Goal: Task Accomplishment & Management: Manage account settings

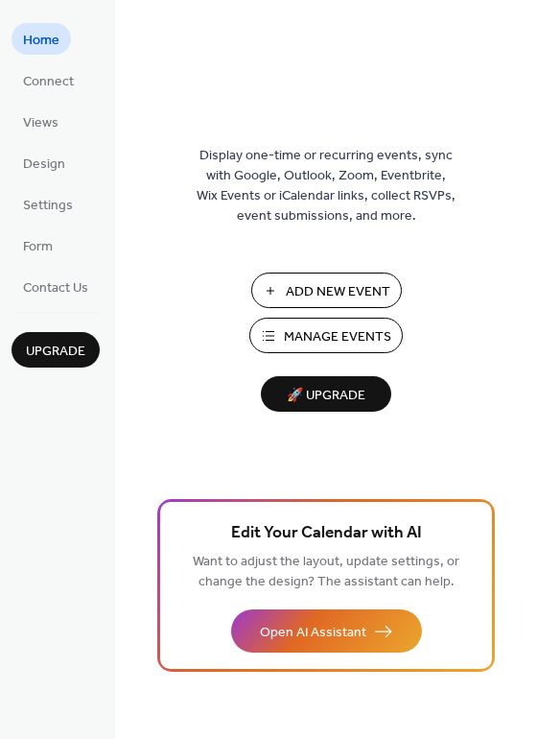
click at [362, 344] on span "Manage Events" at bounding box center [337, 337] width 107 height 20
click at [344, 329] on span "Manage Events" at bounding box center [337, 337] width 107 height 20
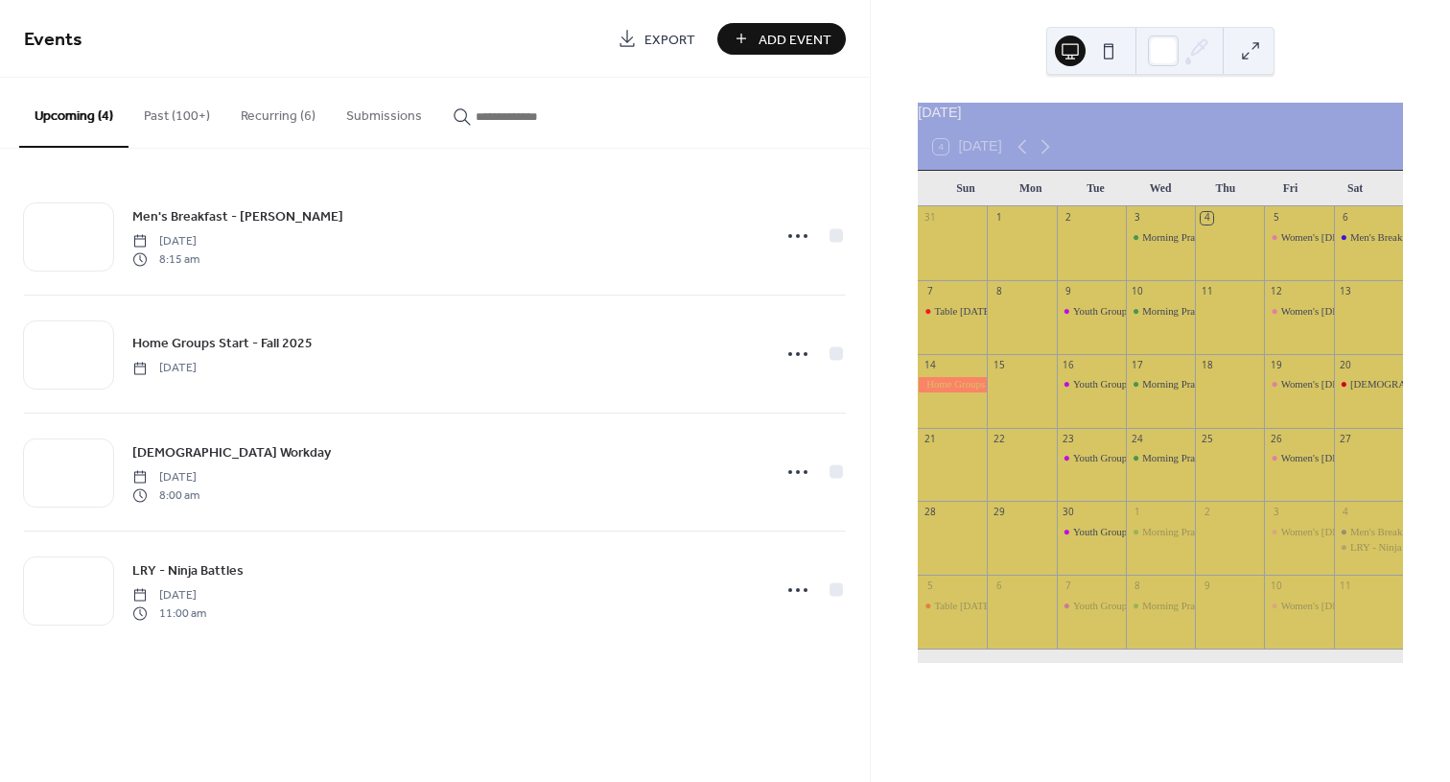
click at [260, 112] on button "Recurring (6)" at bounding box center [278, 112] width 106 height 68
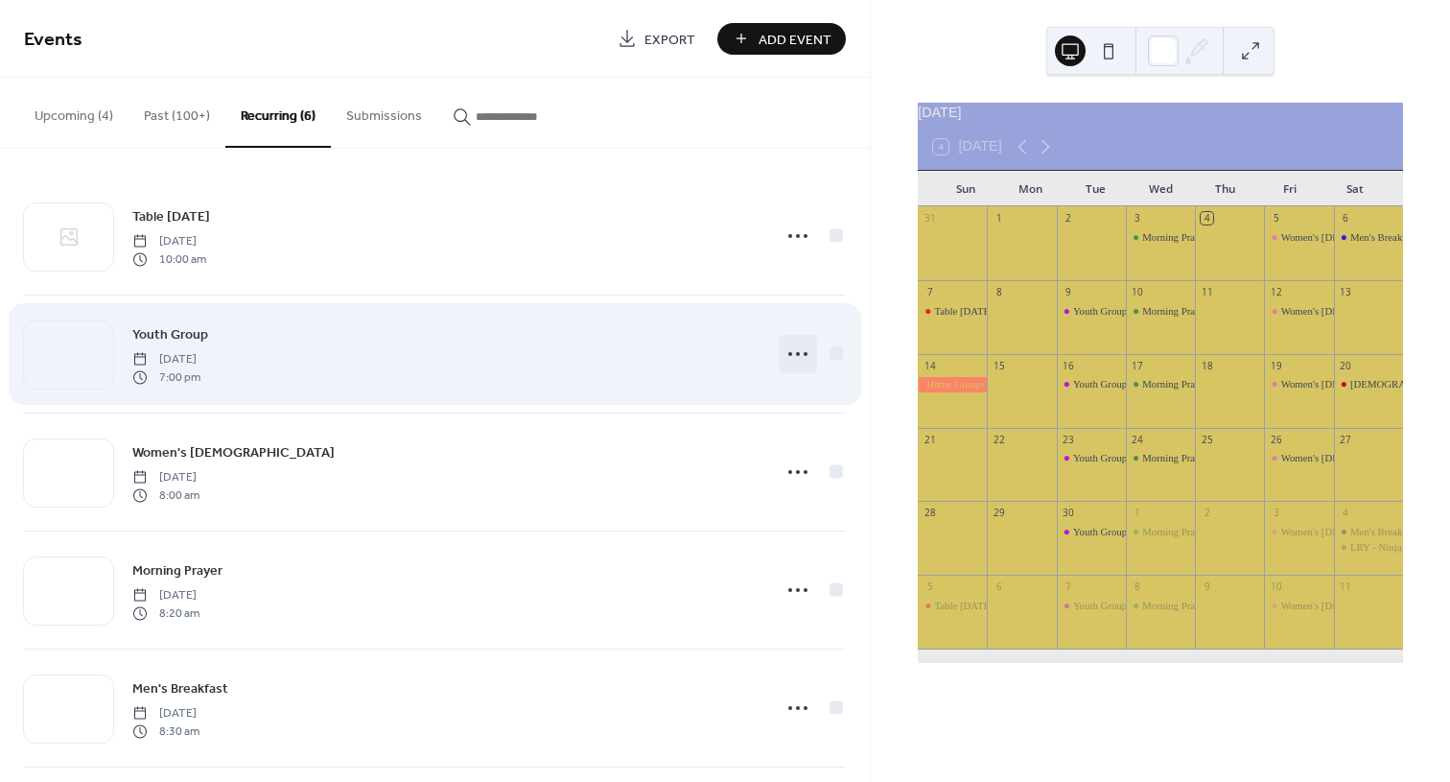
click at [796, 354] on icon at bounding box center [798, 354] width 31 height 31
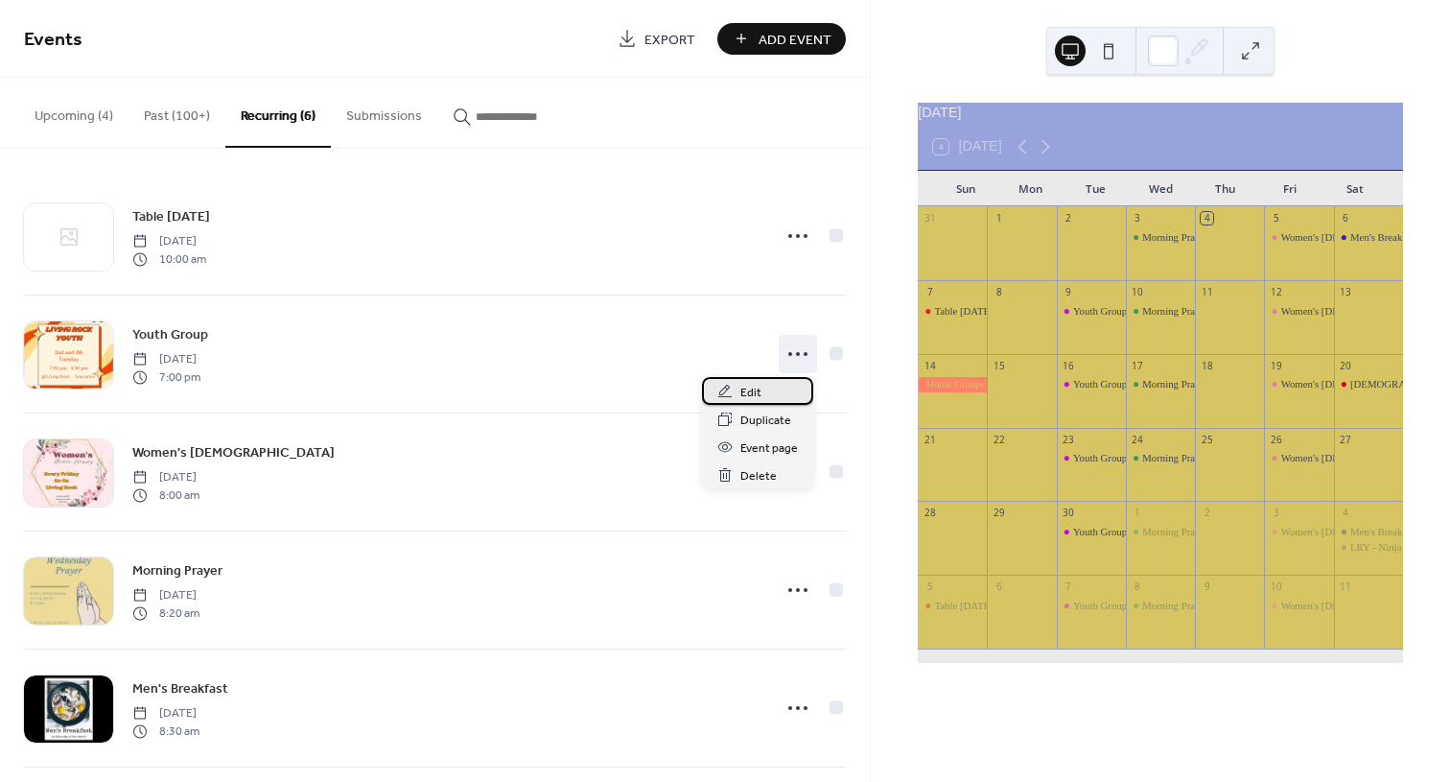
click at [752, 390] on span "Edit" at bounding box center [750, 393] width 21 height 20
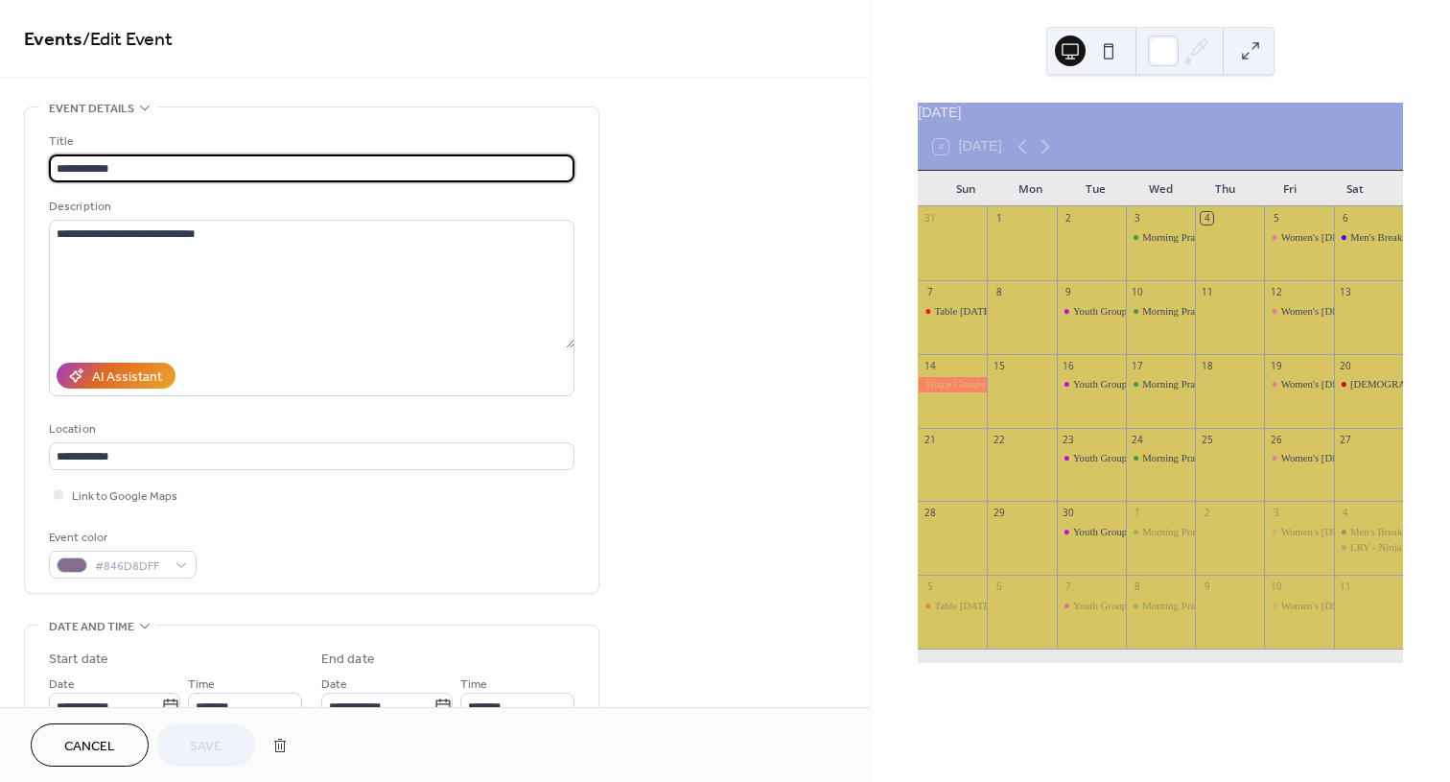
type input "**********"
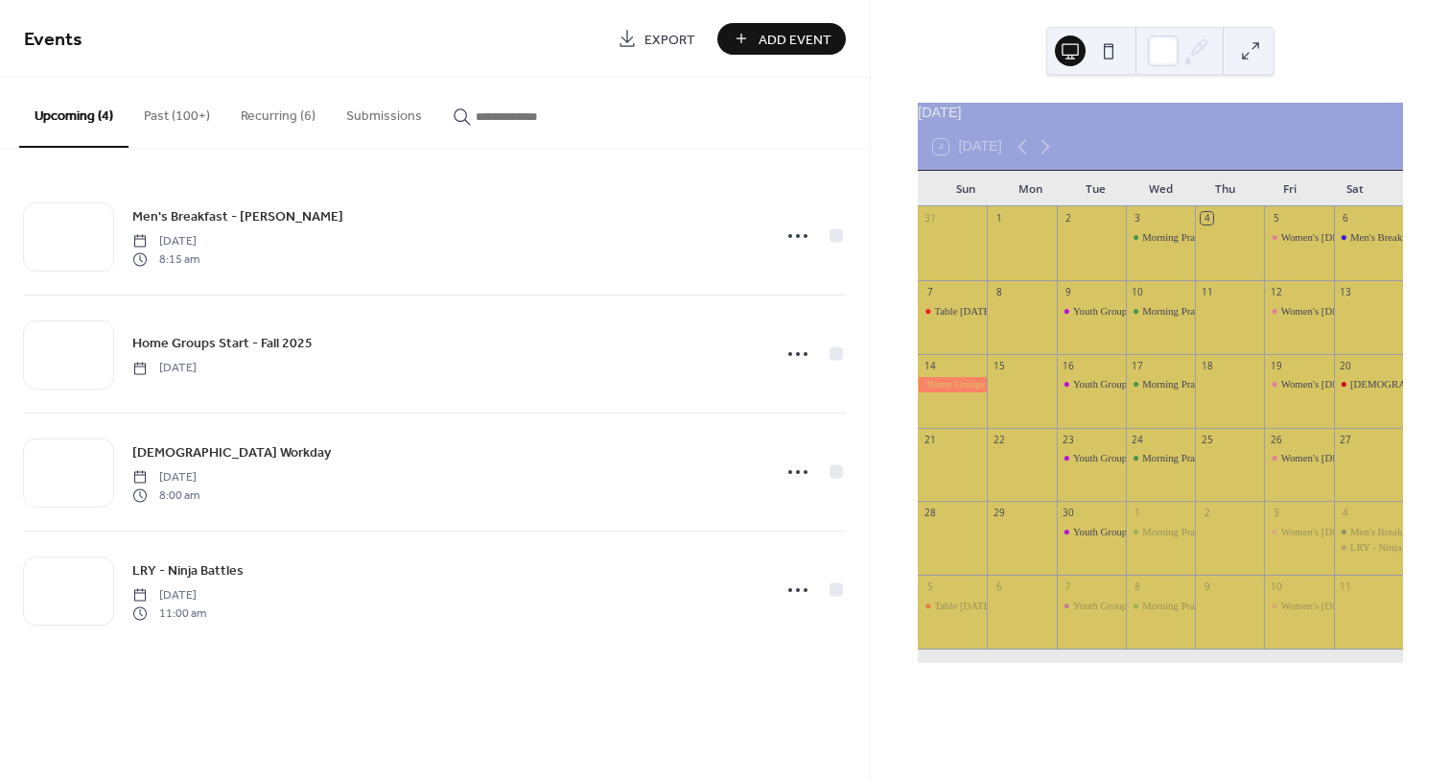
click at [255, 110] on button "Recurring (6)" at bounding box center [278, 112] width 106 height 68
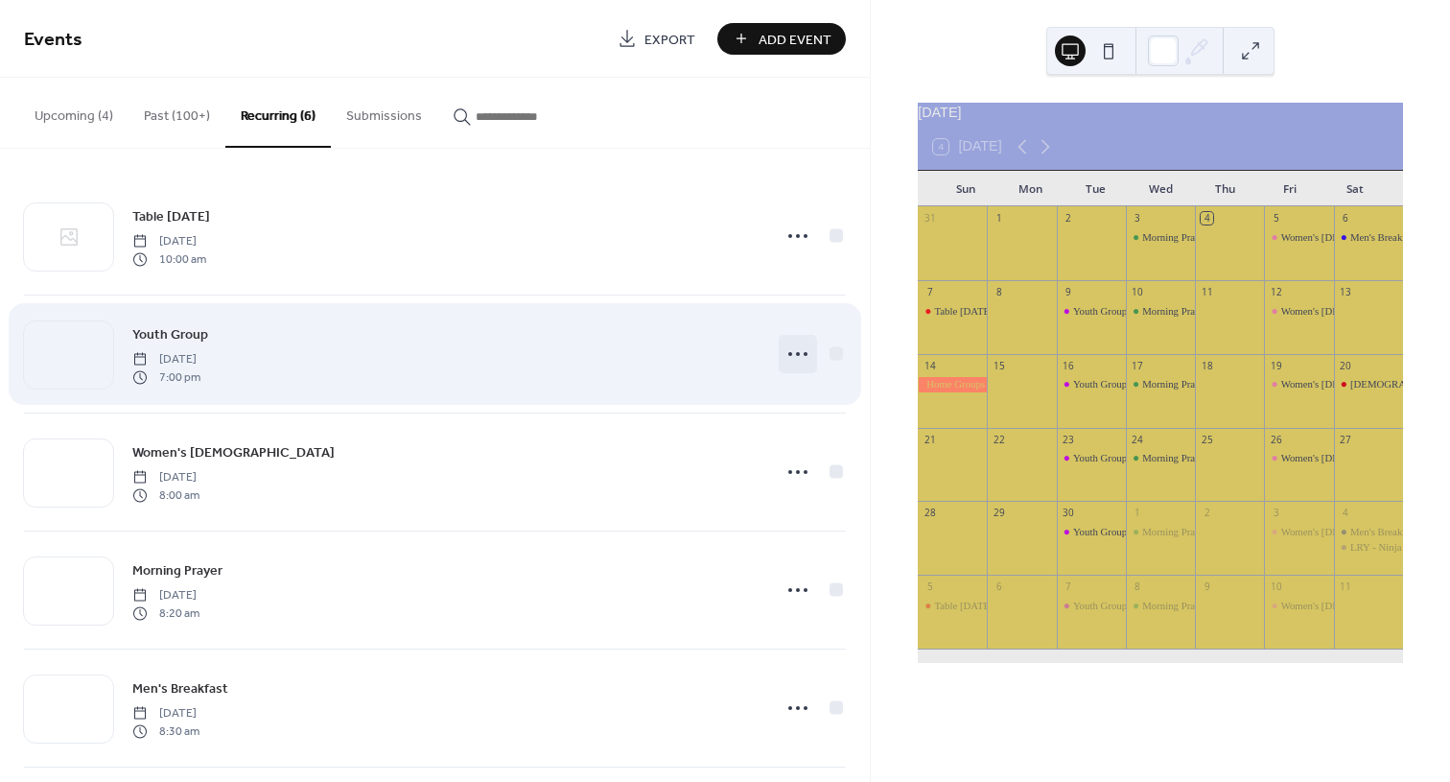
click at [790, 350] on icon at bounding box center [798, 354] width 31 height 31
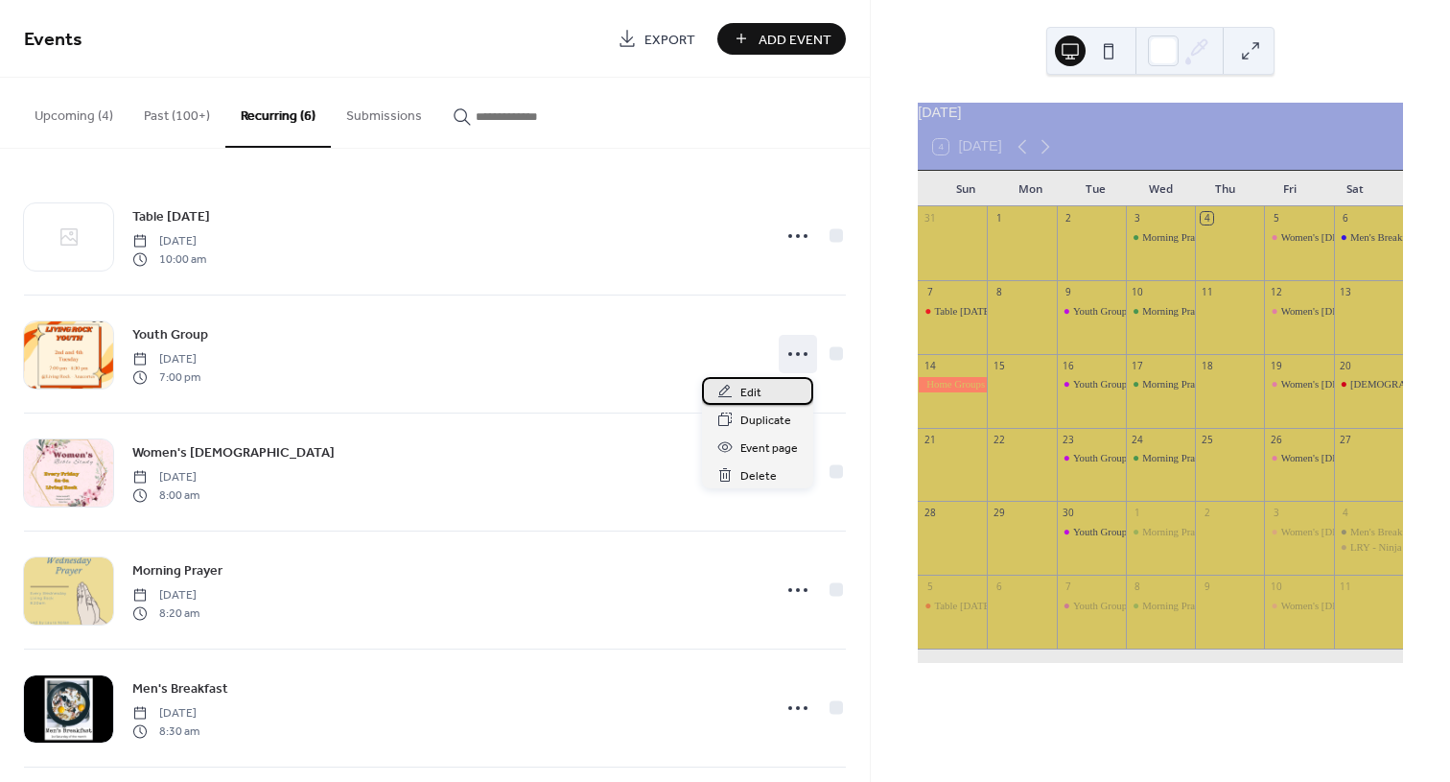
click at [752, 389] on span "Edit" at bounding box center [750, 393] width 21 height 20
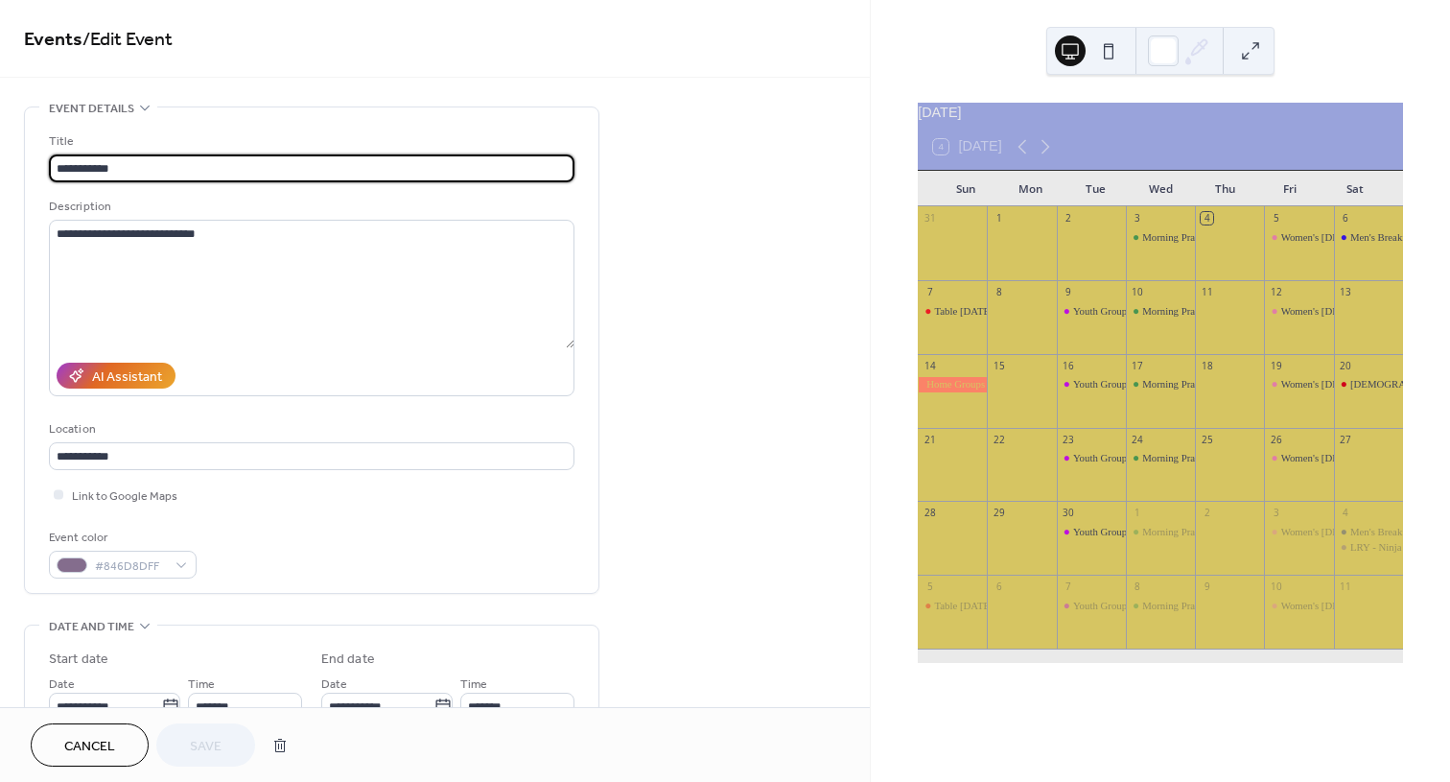
type input "**********"
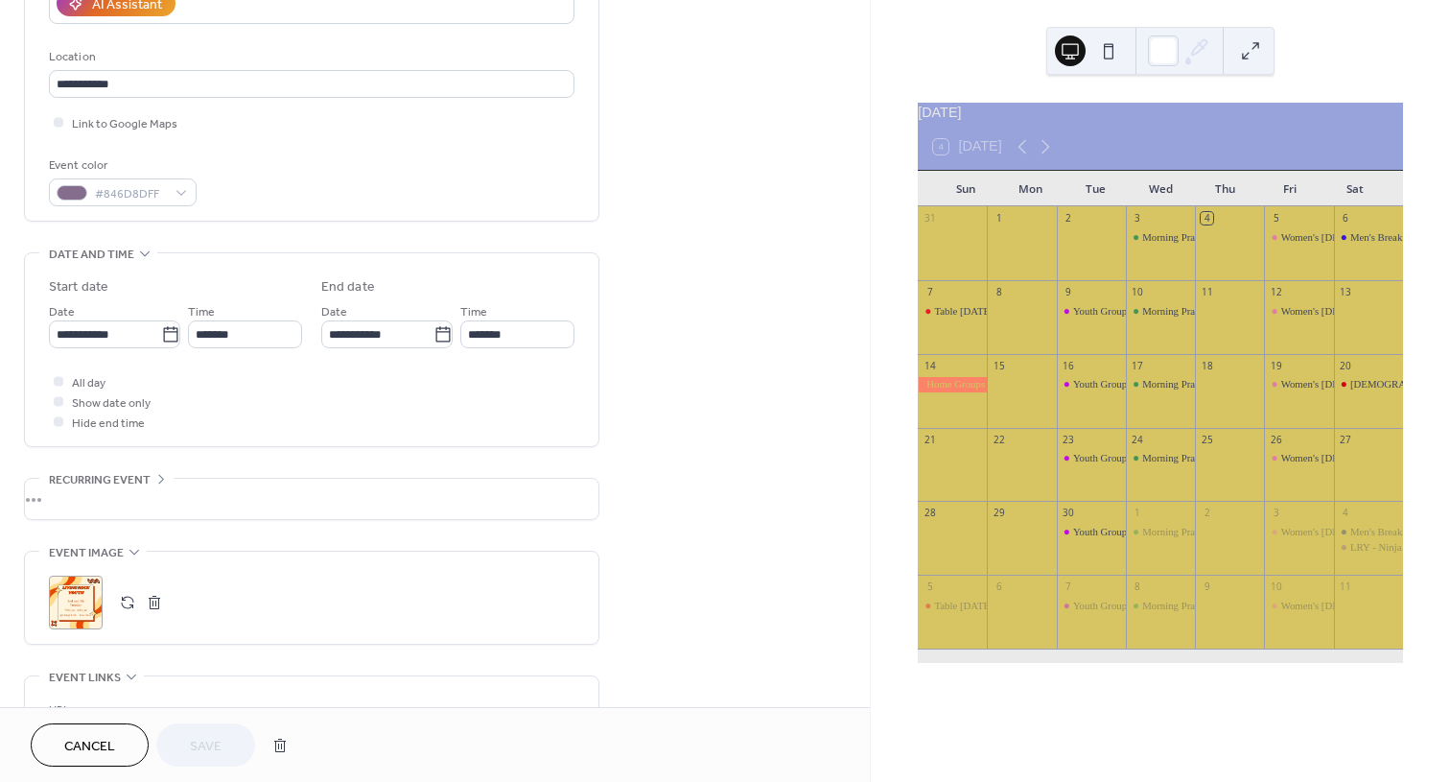
scroll to position [384, 0]
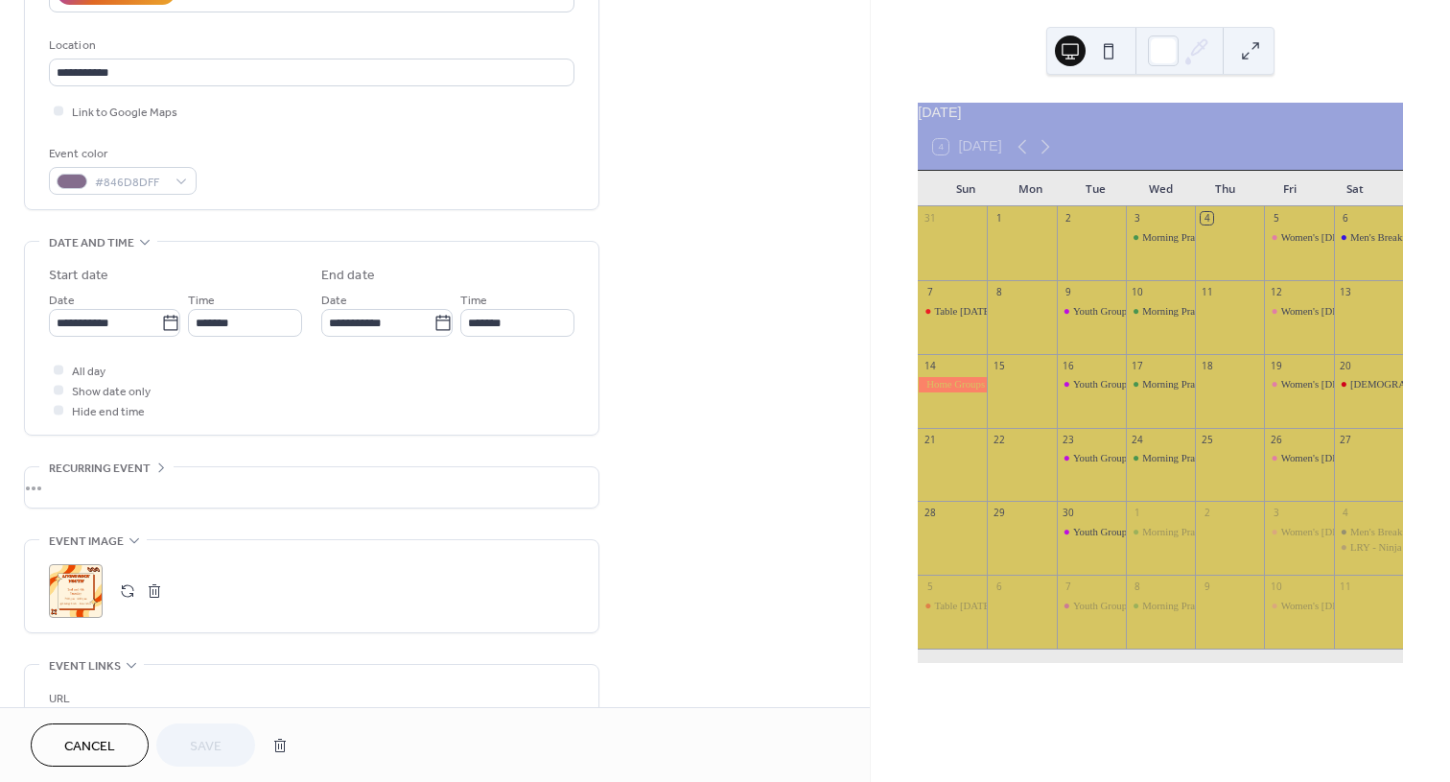
click at [65, 488] on div "•••" at bounding box center [312, 487] width 574 height 40
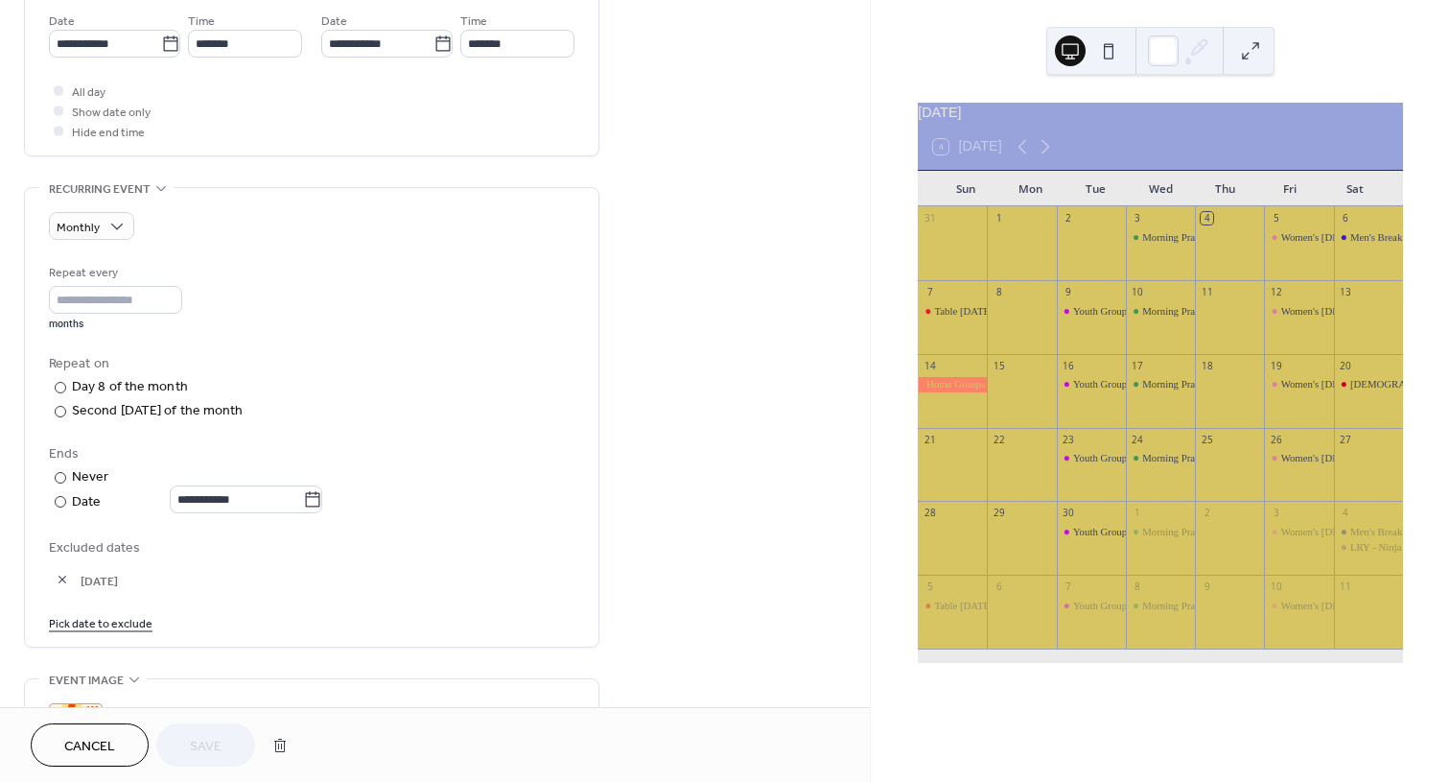
scroll to position [671, 0]
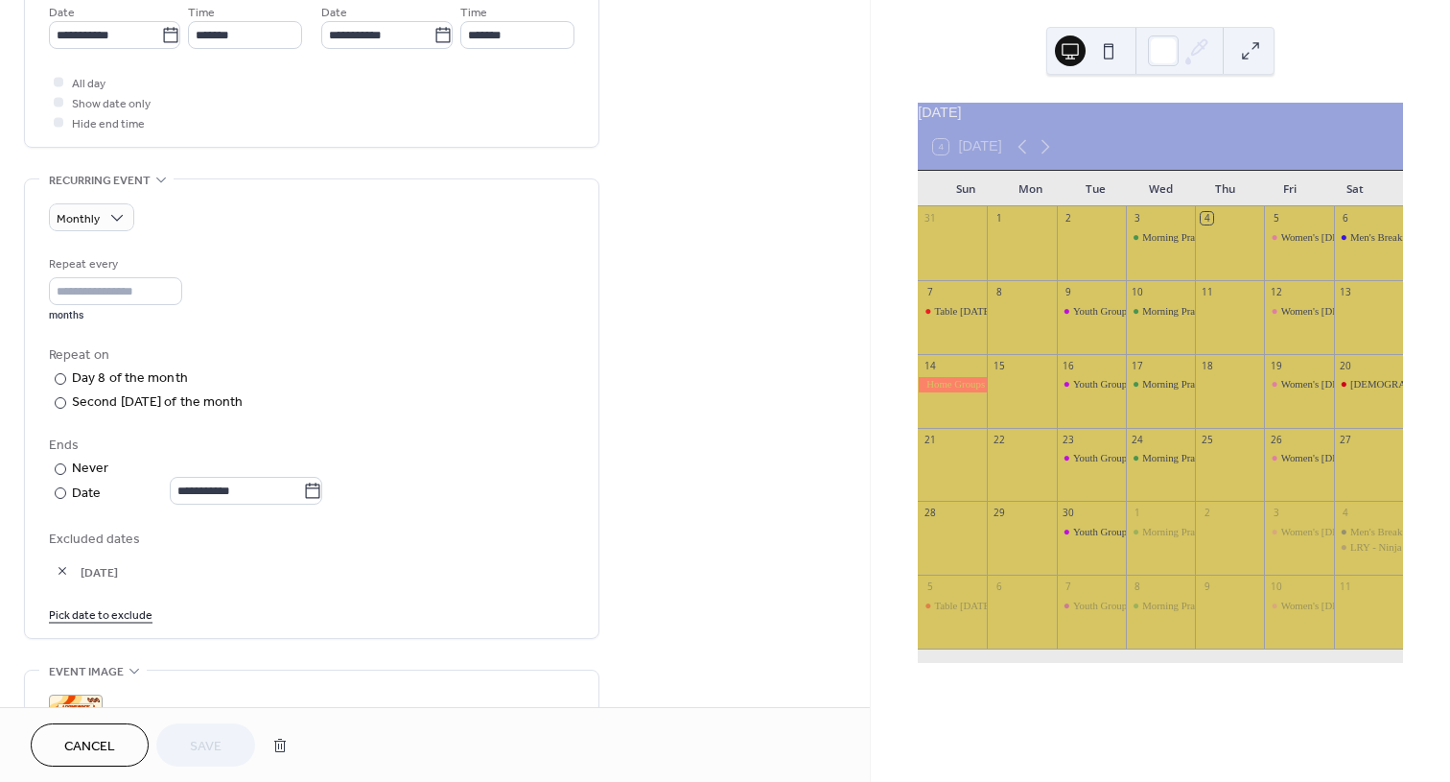
click at [135, 616] on link "Pick date to exclude" at bounding box center [101, 613] width 104 height 20
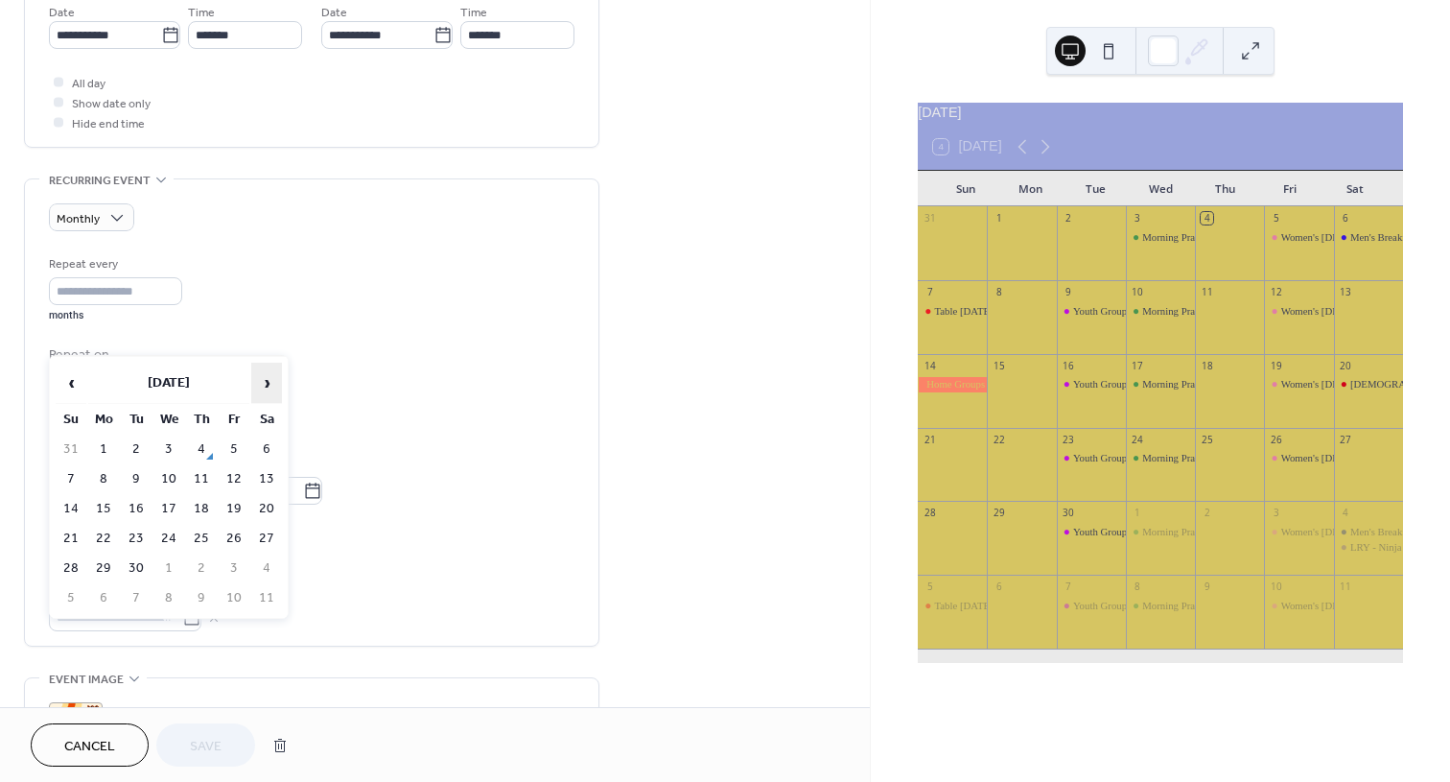
click at [267, 380] on span "›" at bounding box center [266, 383] width 29 height 38
click at [144, 506] on td "14" at bounding box center [136, 509] width 31 height 28
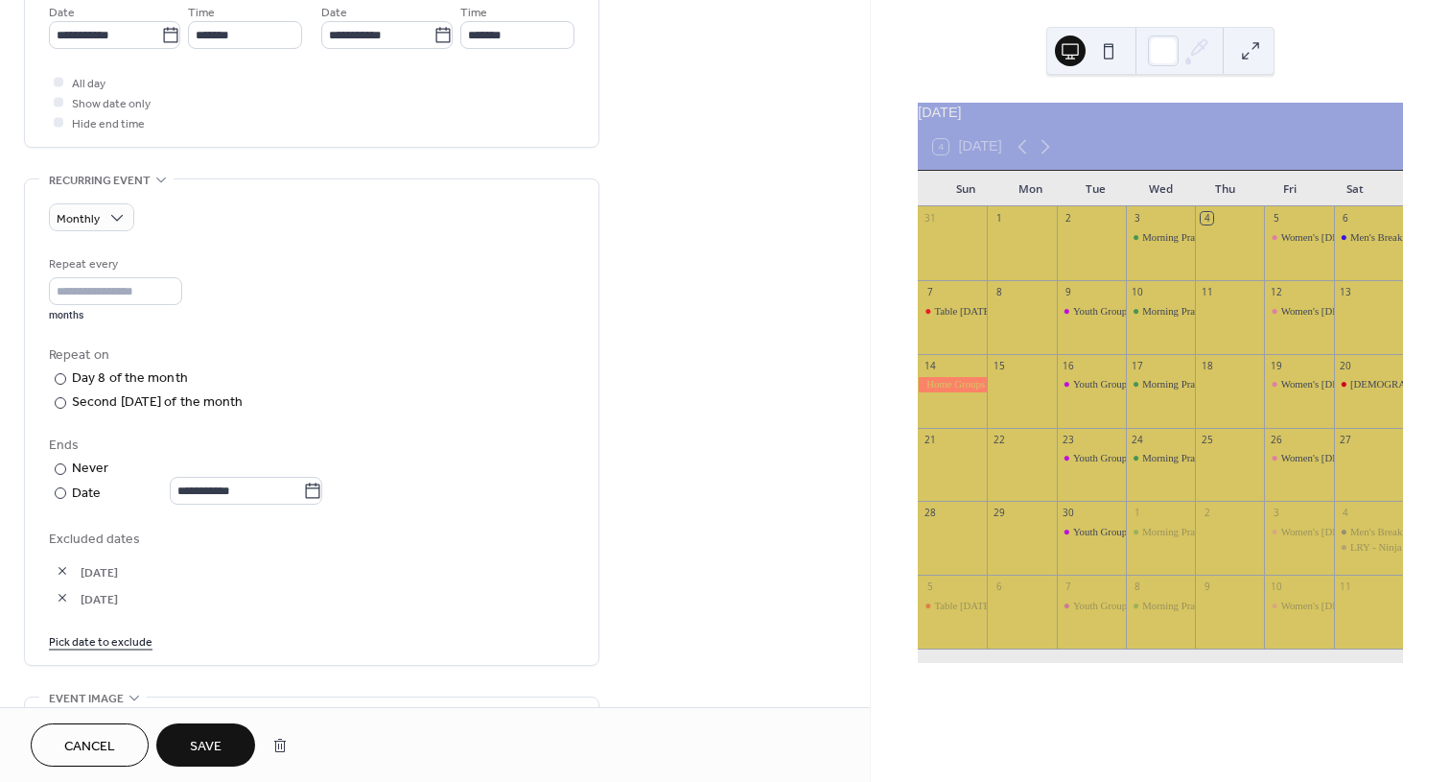
click at [205, 737] on span "Save" at bounding box center [206, 747] width 32 height 20
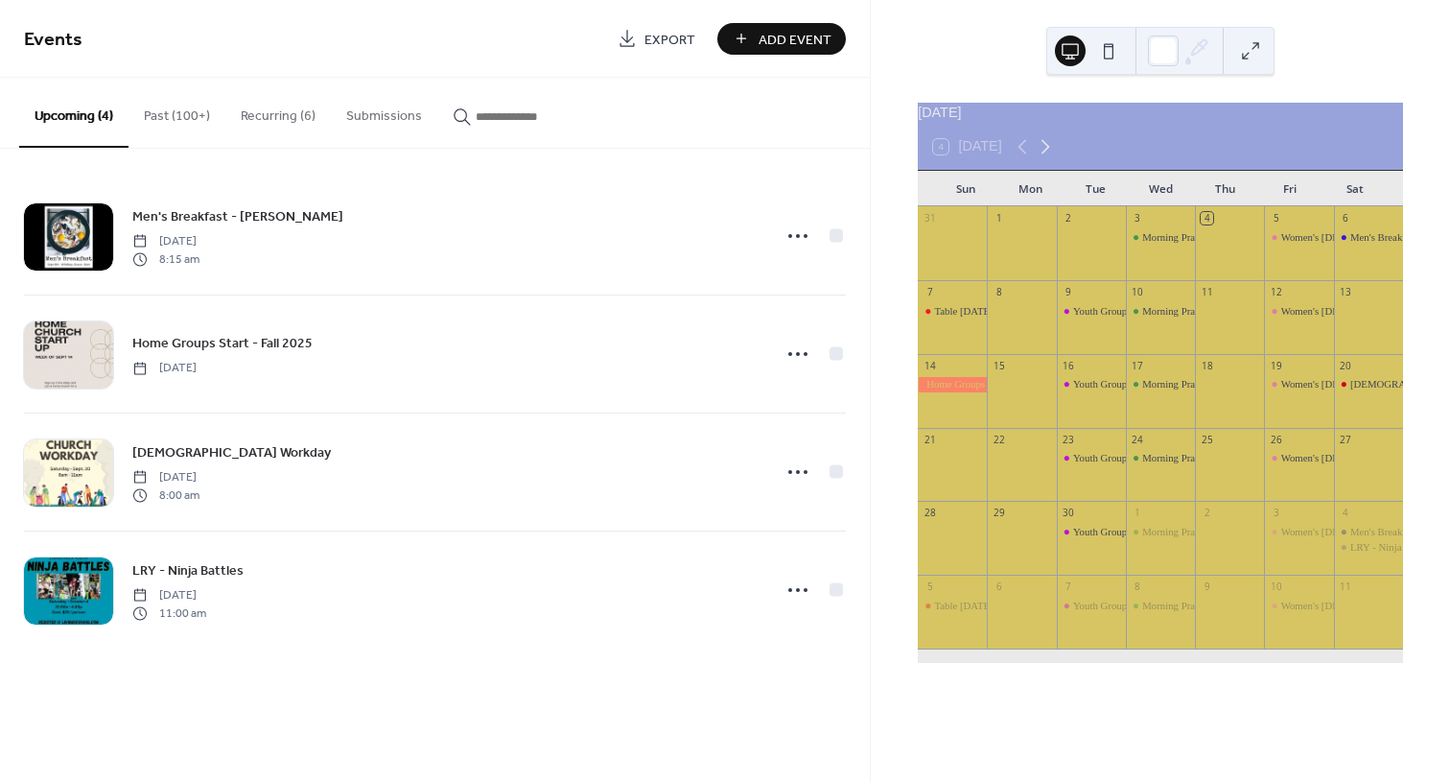
click at [1048, 153] on icon at bounding box center [1046, 146] width 9 height 14
click at [1091, 391] on div "Youth Group" at bounding box center [1100, 384] width 54 height 14
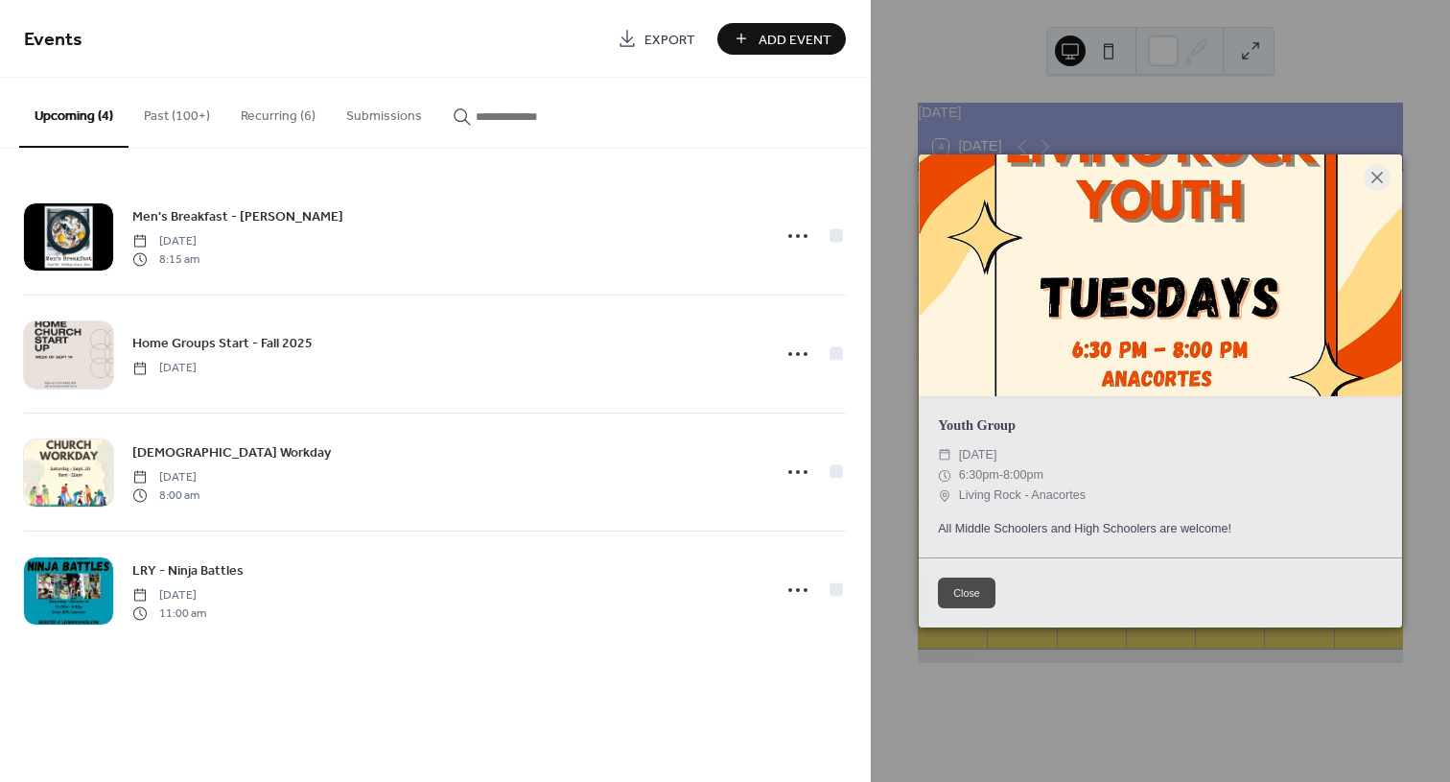
click at [1375, 175] on icon at bounding box center [1377, 177] width 23 height 23
